Goal: Task Accomplishment & Management: Use online tool/utility

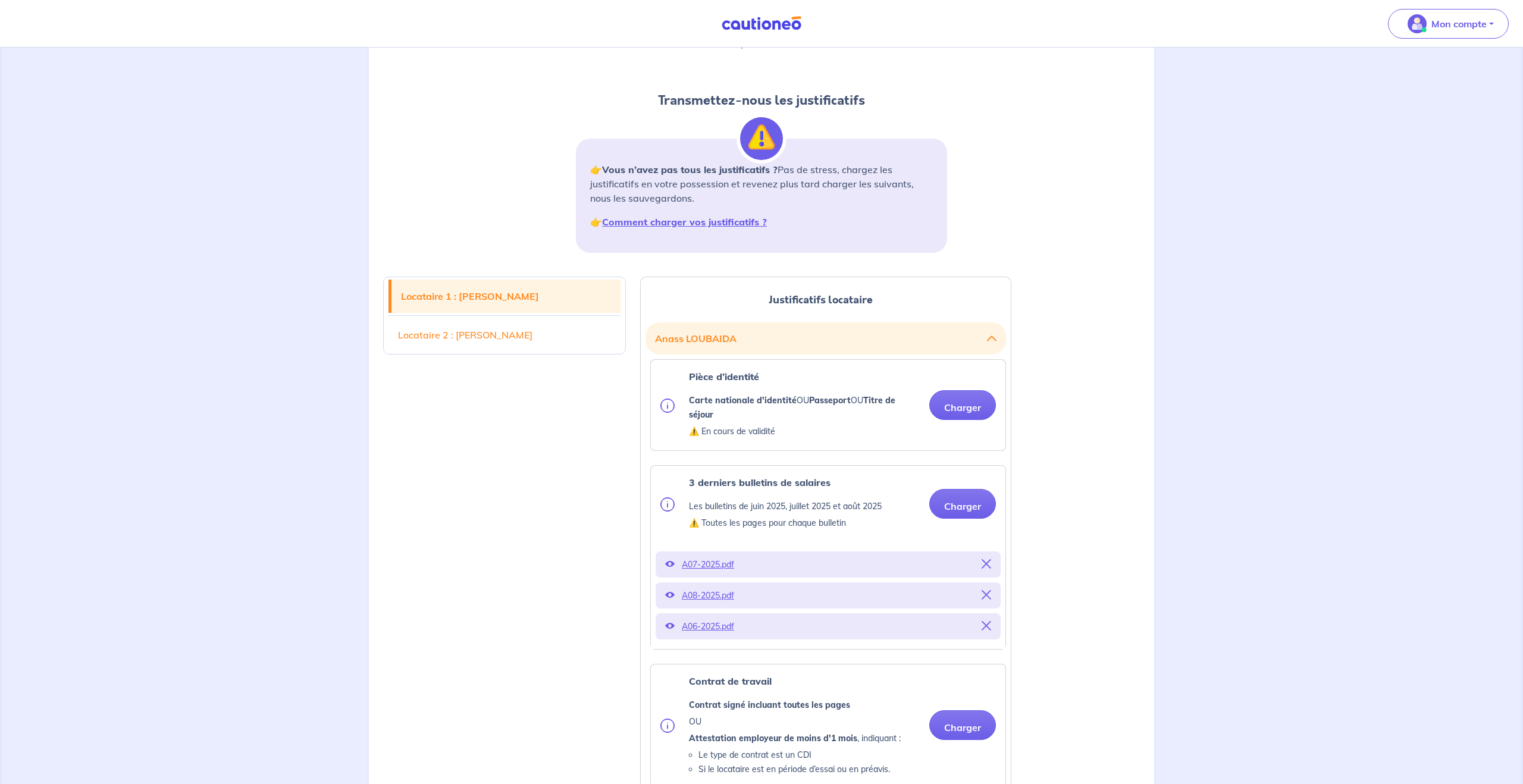
scroll to position [131, 0]
